Goal: Information Seeking & Learning: Learn about a topic

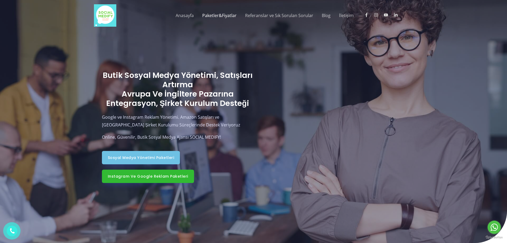
click at [225, 18] on link "Paketler&Fiyatlar" at bounding box center [219, 15] width 43 height 17
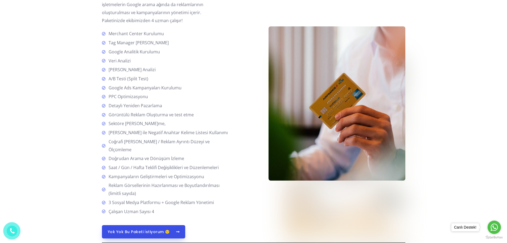
scroll to position [879, 0]
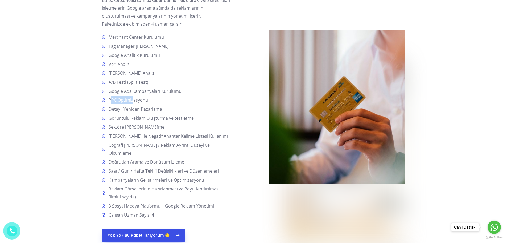
drag, startPoint x: 110, startPoint y: 101, endPoint x: 133, endPoint y: 98, distance: 23.3
click at [133, 98] on span "PPC Optimizasyonu" at bounding box center [128, 100] width 42 height 8
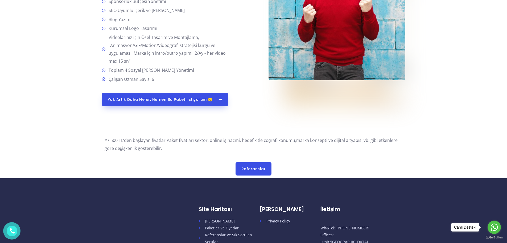
scroll to position [1412, 0]
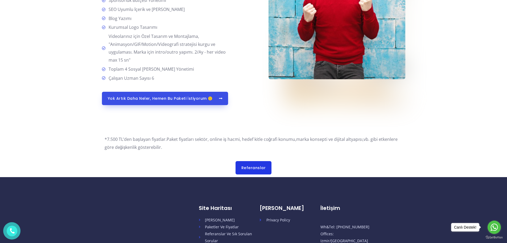
click at [257, 169] on span "Referanslar" at bounding box center [254, 168] width 25 height 4
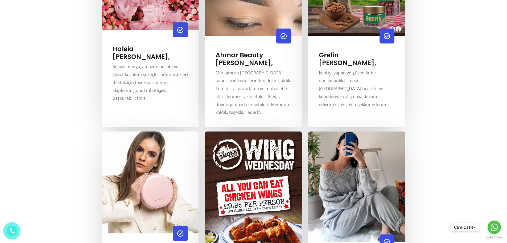
scroll to position [293, 0]
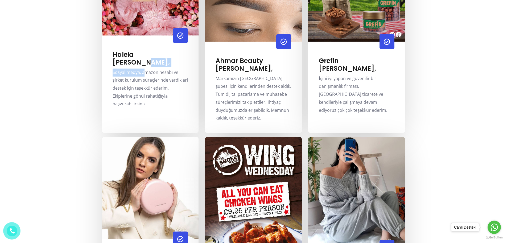
click at [144, 66] on div "Haleia Hale Hanım, Sosyal medya, amazon hesabı ve şirket kurulum süreçlerinde v…" at bounding box center [151, 79] width 76 height 57
click at [180, 33] on icon at bounding box center [180, 35] width 6 height 6
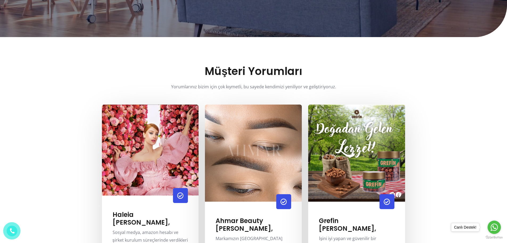
scroll to position [0, 0]
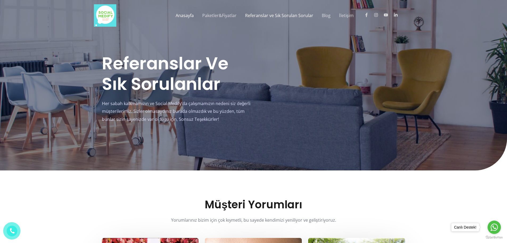
click at [195, 14] on link "Anasayfa" at bounding box center [185, 15] width 27 height 17
